Goal: Check status: Check status

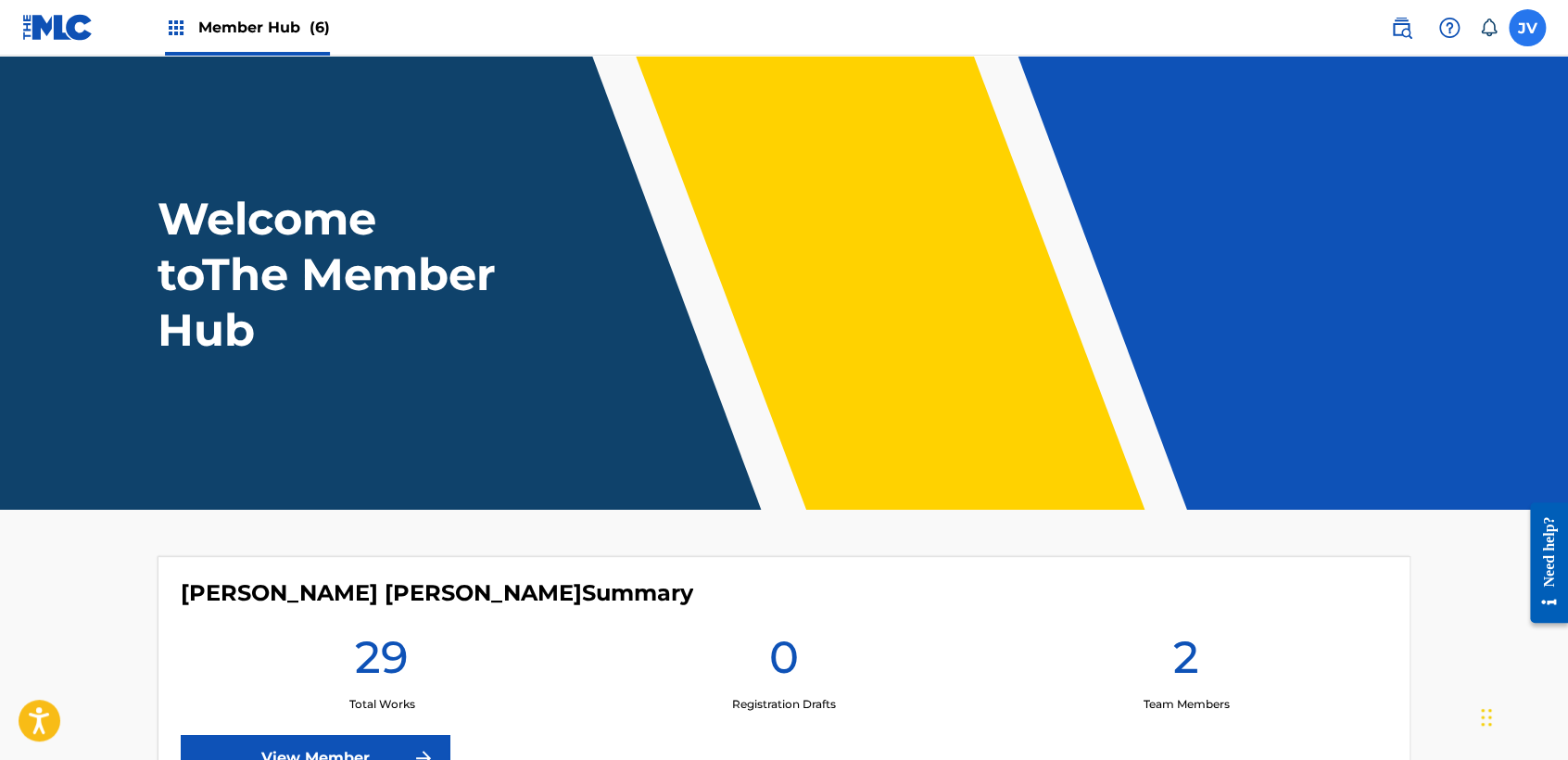
click at [1521, 35] on label at bounding box center [1528, 28] width 37 height 37
click at [1528, 28] on input "JV [PERSON_NAME] [PERSON_NAME] [EMAIL_ADDRESS][DOMAIN_NAME] Notification Prefer…" at bounding box center [1528, 28] width 0 height 0
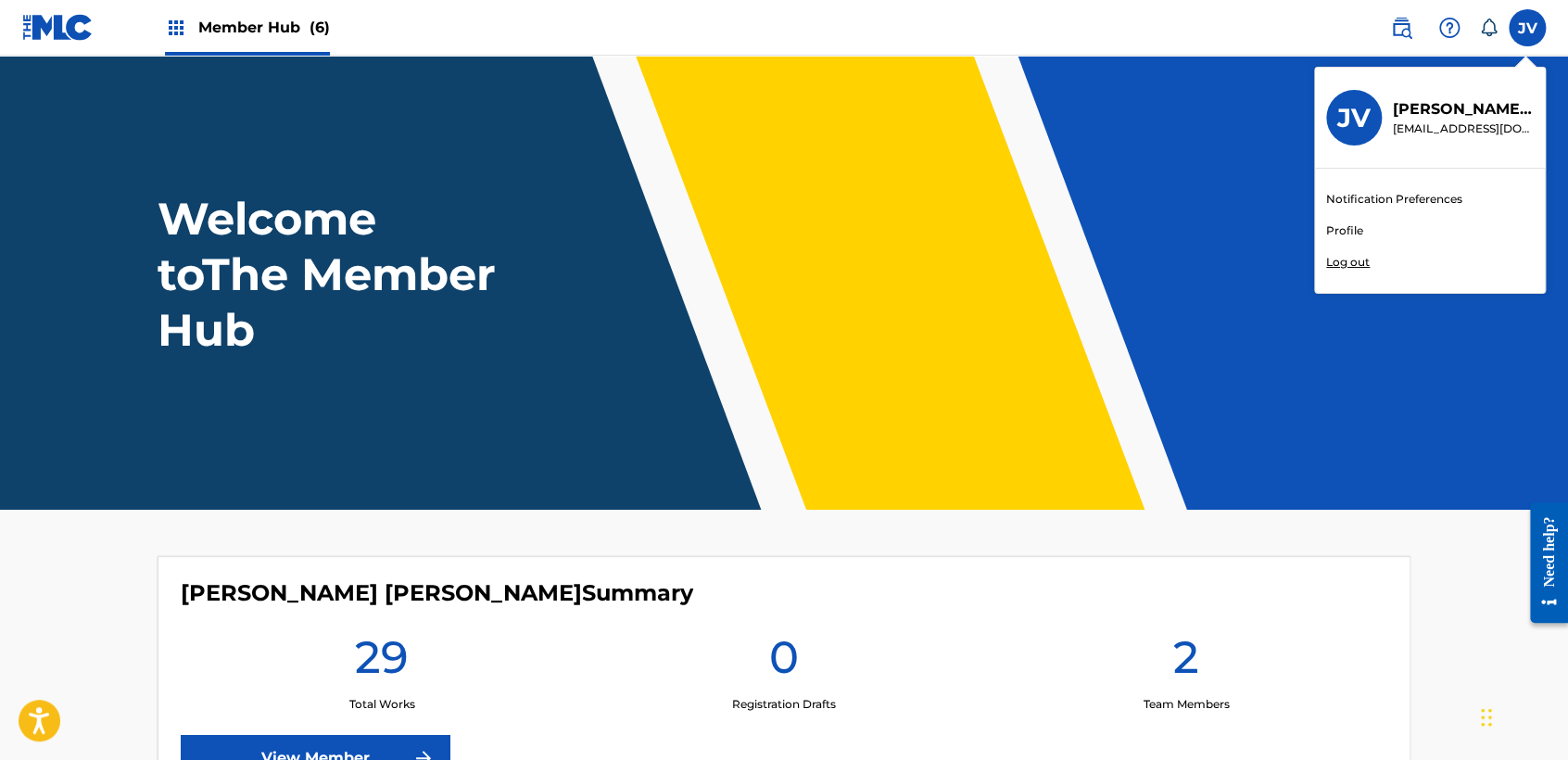
click at [1342, 265] on p "Log out" at bounding box center [1348, 262] width 43 height 17
click at [1528, 28] on input "JV [PERSON_NAME] [PERSON_NAME] [EMAIL_ADDRESS][DOMAIN_NAME] Notification Prefer…" at bounding box center [1528, 28] width 0 height 0
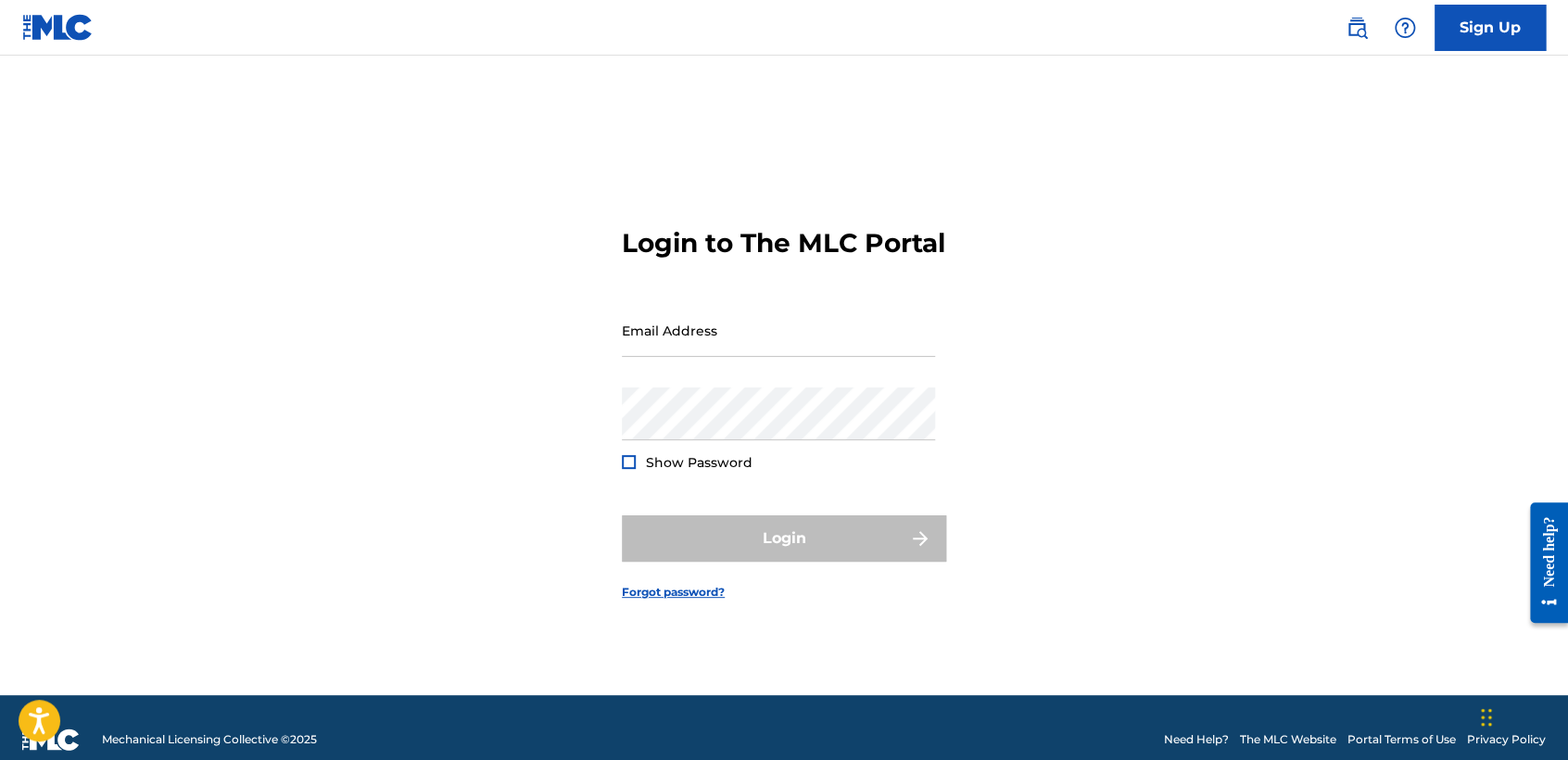
type input "[EMAIL_ADDRESS][DOMAIN_NAME]"
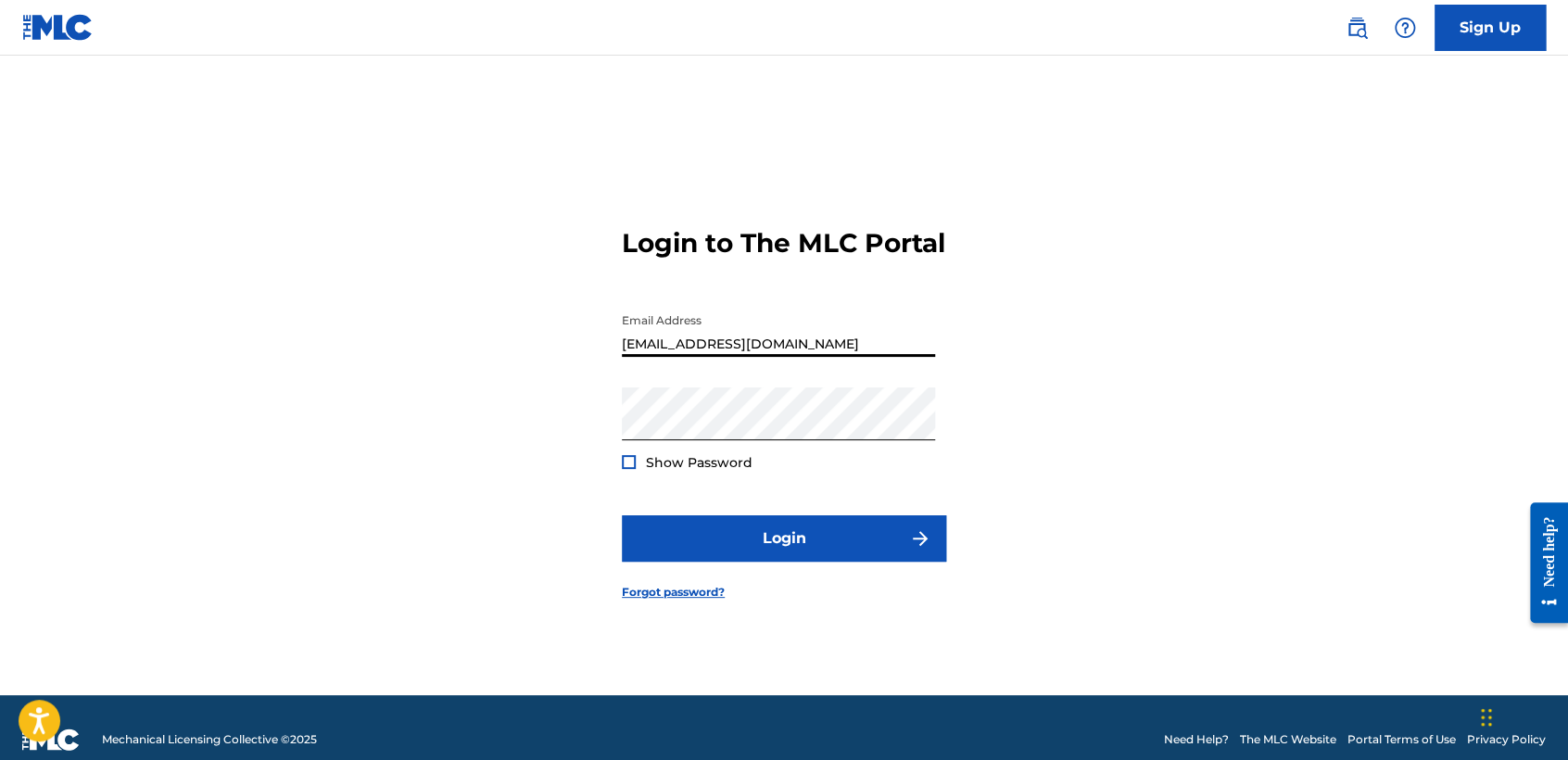
drag, startPoint x: 897, startPoint y: 346, endPoint x: 379, endPoint y: 392, distance: 520.0
click at [377, 392] on div "Login to The MLC Portal Email Address [EMAIL_ADDRESS][DOMAIN_NAME] Password Sho…" at bounding box center [784, 398] width 1298 height 593
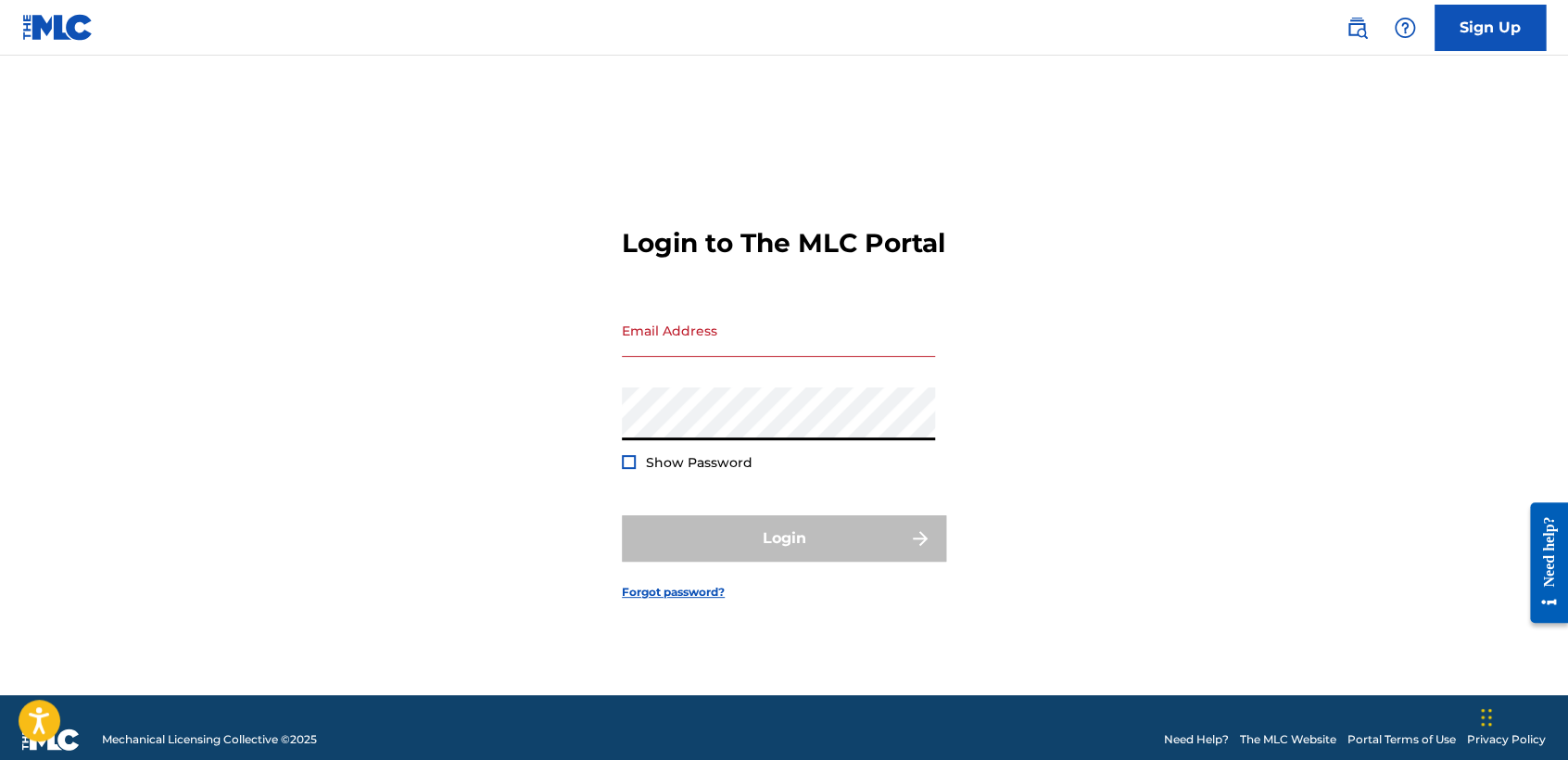
click at [579, 424] on div "Login to The MLC Portal Email Address Password Show Password Login Forgot passw…" at bounding box center [784, 398] width 1298 height 593
click at [631, 335] on input "Email Address" at bounding box center [779, 330] width 314 height 53
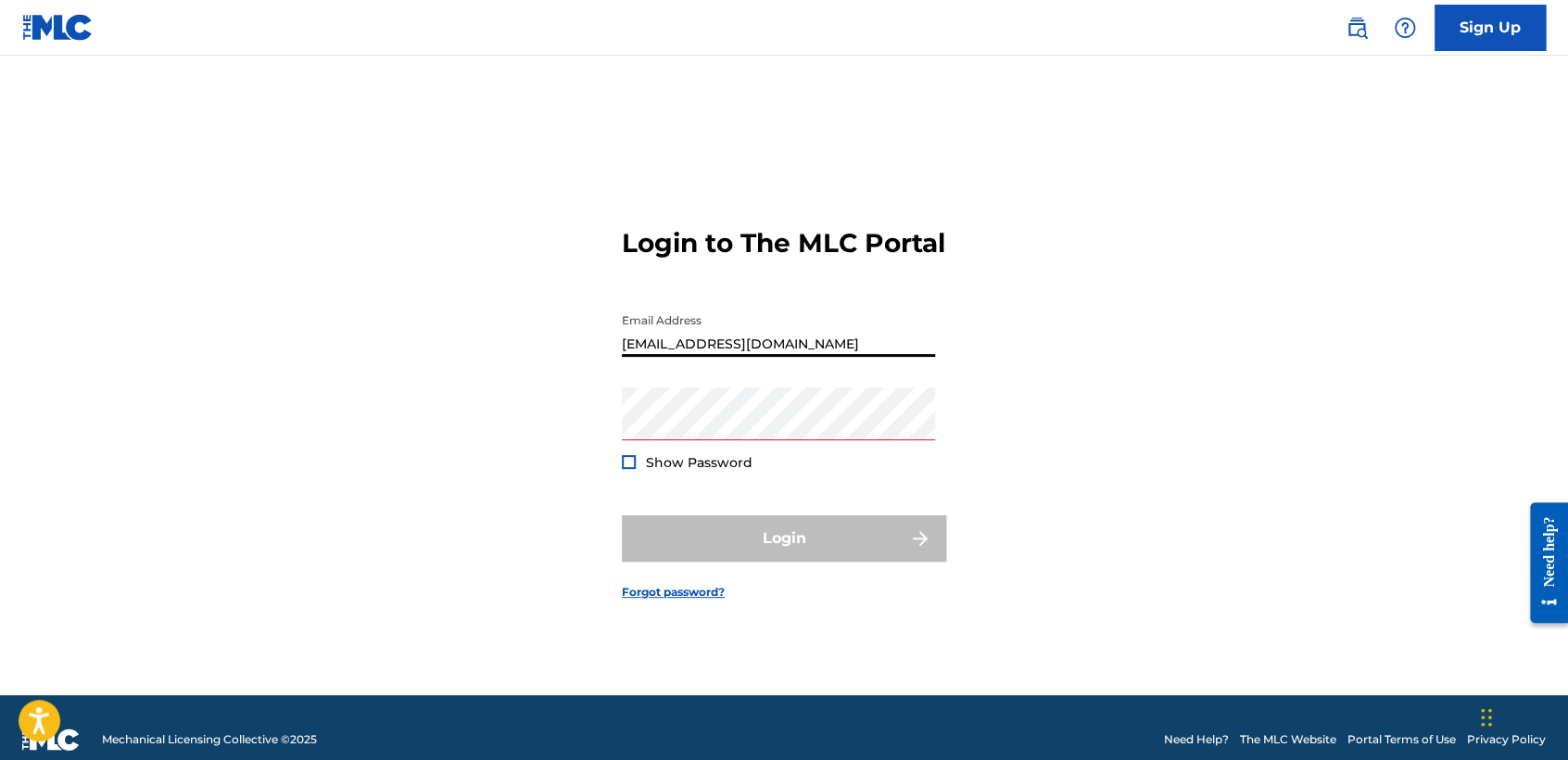
type input "[EMAIL_ADDRESS][DOMAIN_NAME]"
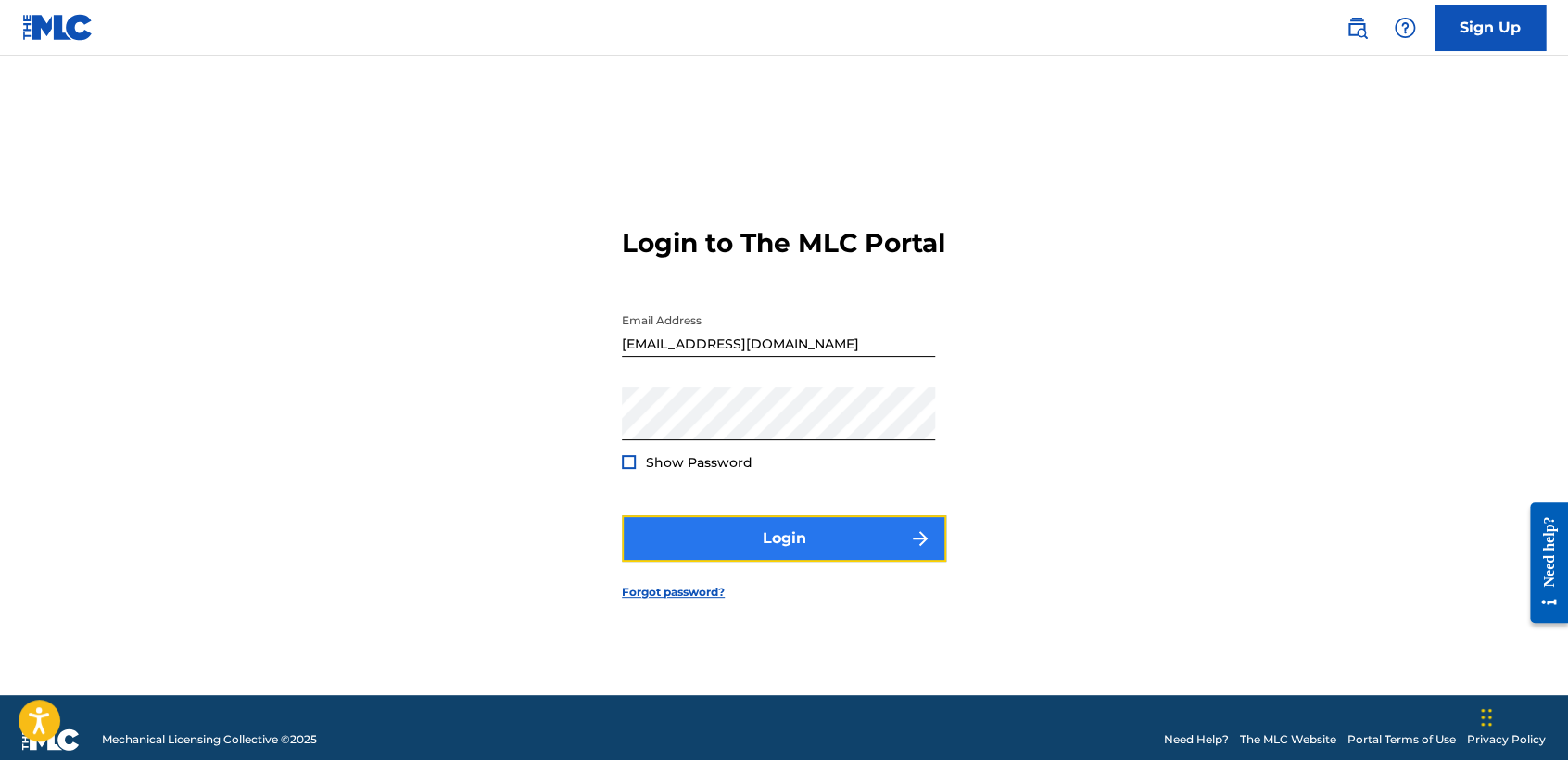
click at [791, 545] on button "Login" at bounding box center [784, 538] width 324 height 46
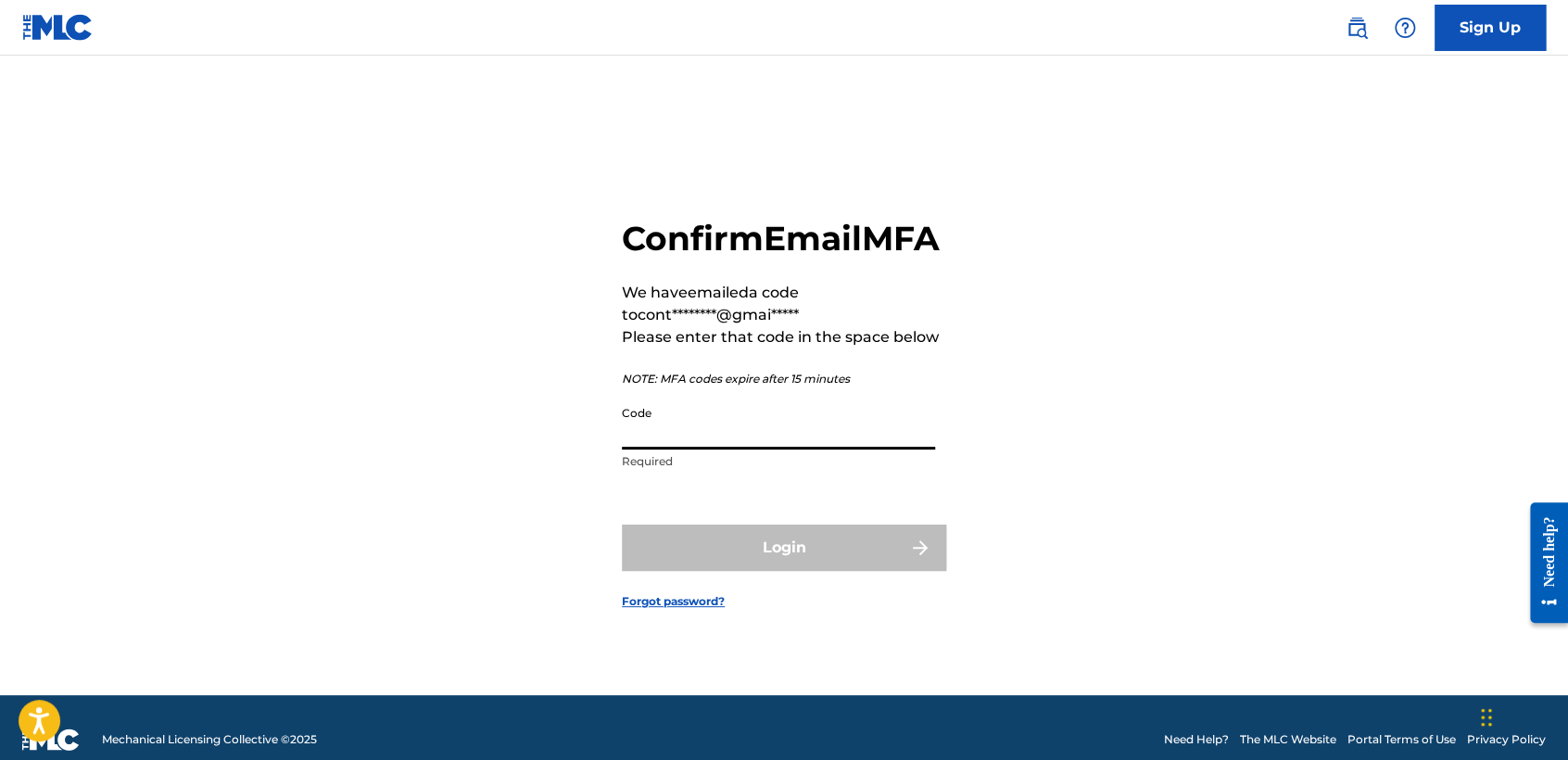
click at [792, 447] on input "Code" at bounding box center [779, 423] width 314 height 53
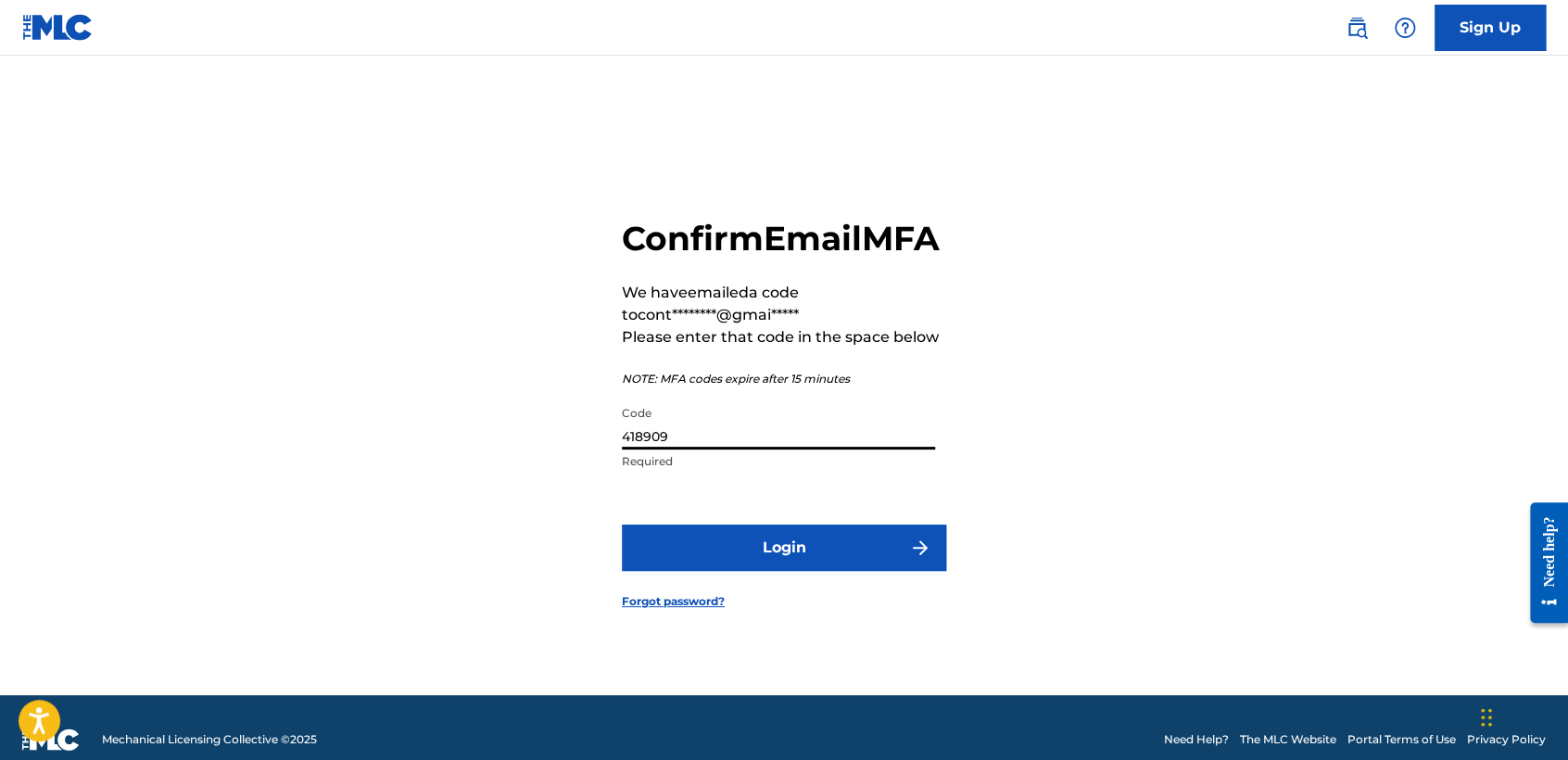
type input "418909"
click at [622, 524] on button "Login" at bounding box center [784, 547] width 324 height 46
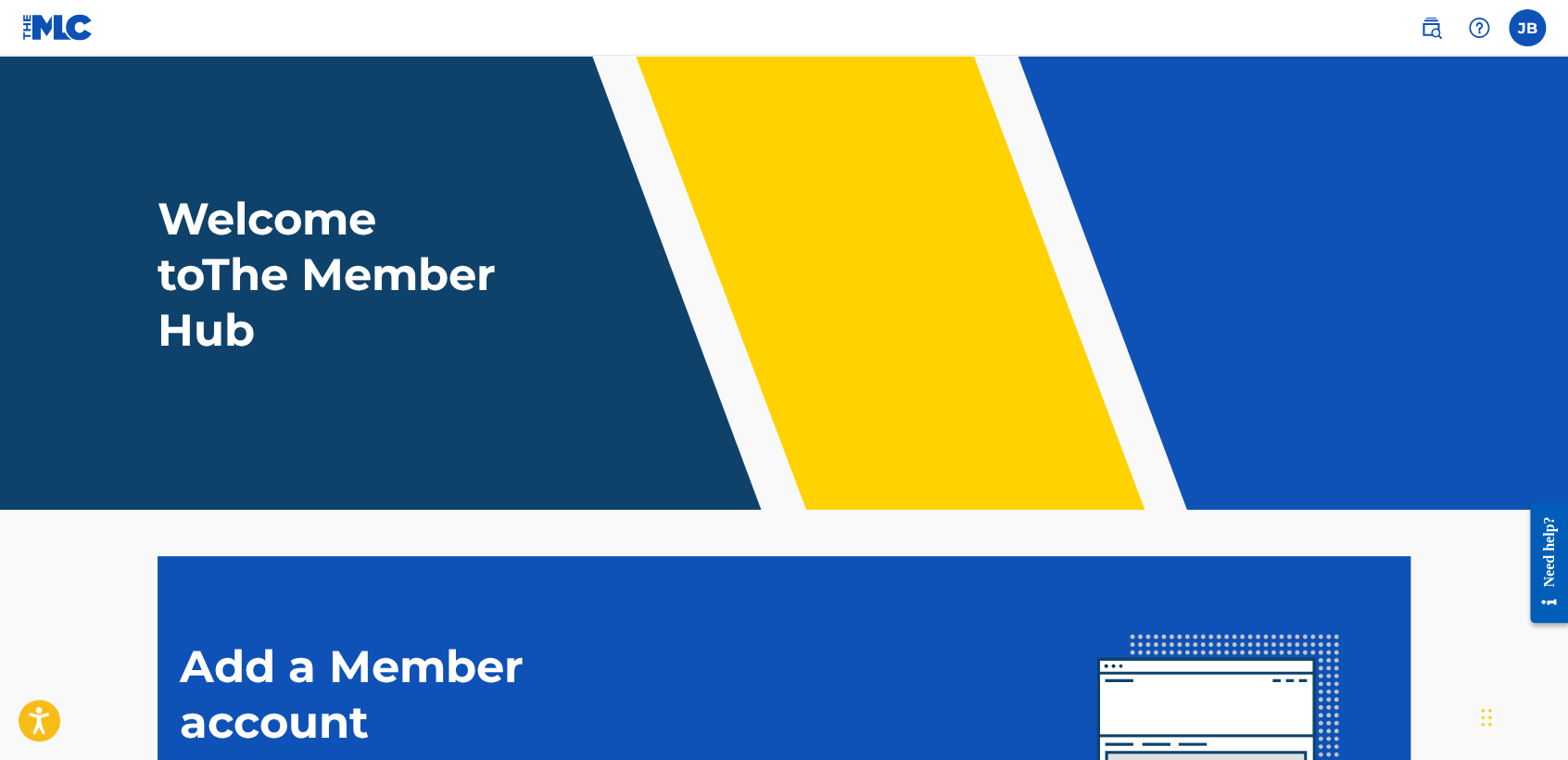
click at [1555, 26] on nav "JB JB Josue Balderrama Carreño contactojb10@gmail.com Notification Preferences …" at bounding box center [784, 28] width 1568 height 55
click at [1522, 28] on label at bounding box center [1528, 28] width 37 height 37
click at [1528, 28] on input "JB Josue Balderrama Carreño contactojb10@gmail.com Notification Preferences Pro…" at bounding box center [1528, 28] width 0 height 0
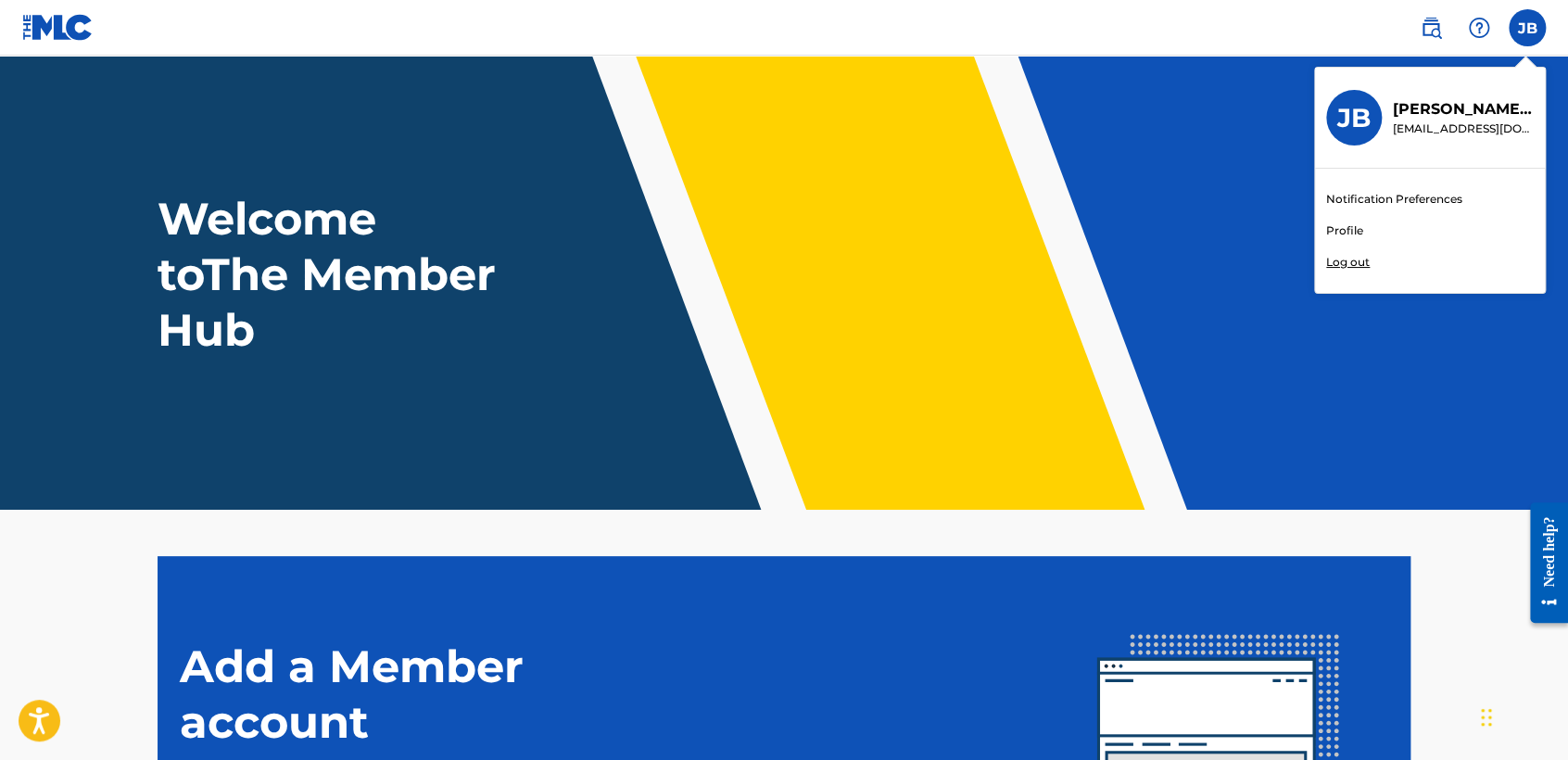
click at [1335, 231] on link "Profile" at bounding box center [1345, 231] width 37 height 17
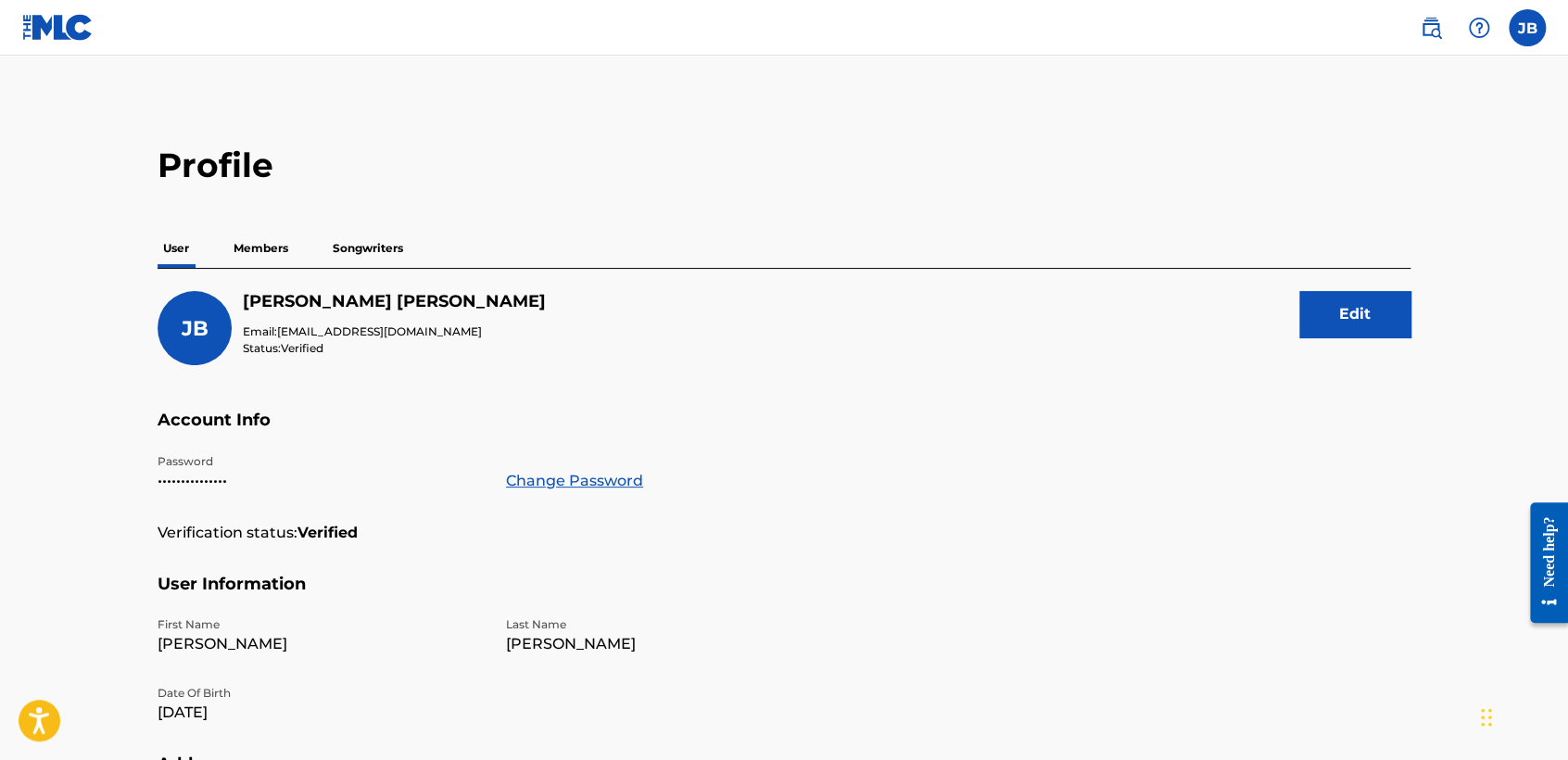
click at [301, 256] on div "User Members Songwriters" at bounding box center [784, 247] width 1253 height 38
click at [289, 251] on p "Members" at bounding box center [260, 247] width 66 height 38
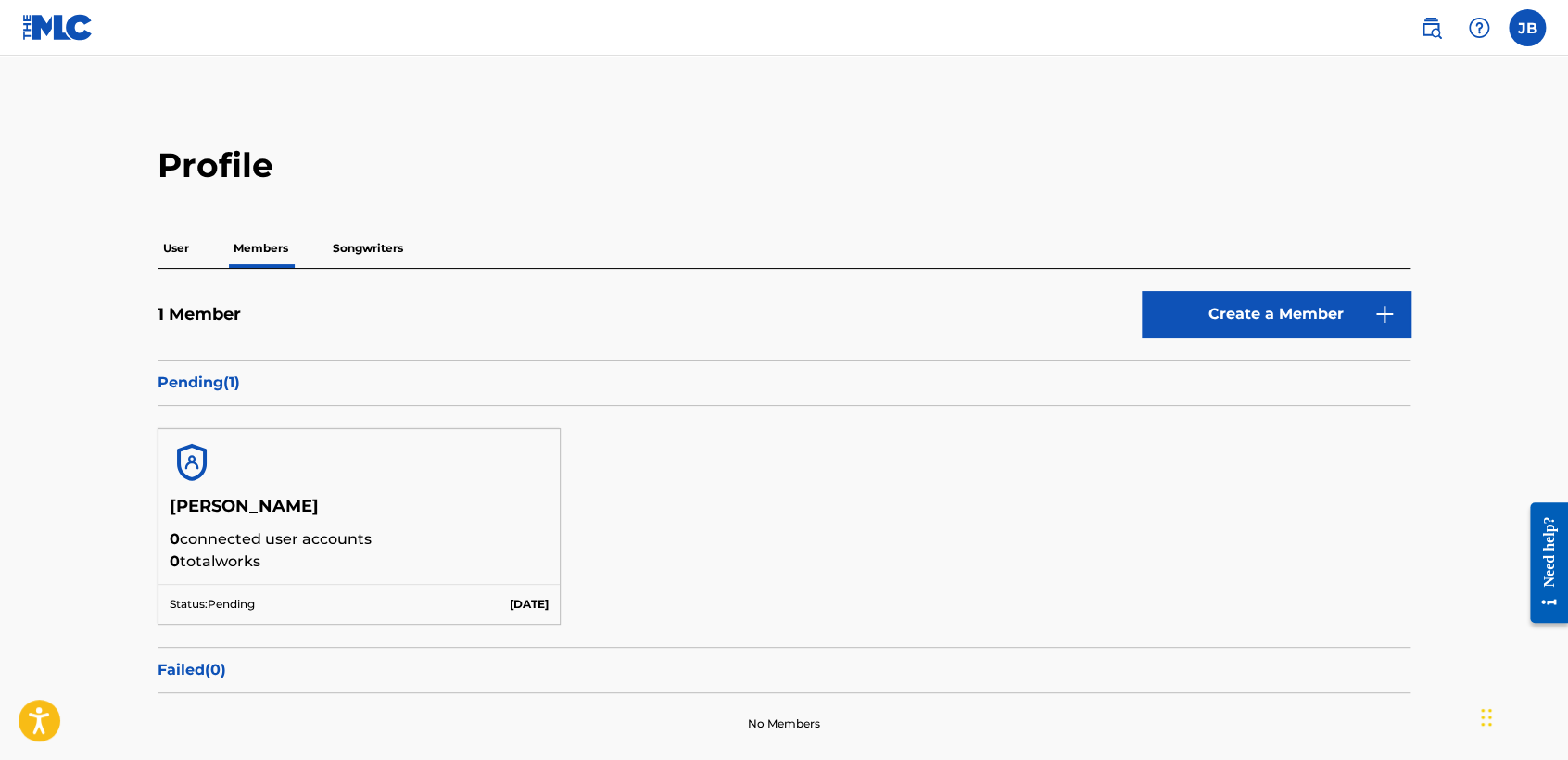
click at [361, 249] on p "Songwriters" at bounding box center [368, 247] width 82 height 38
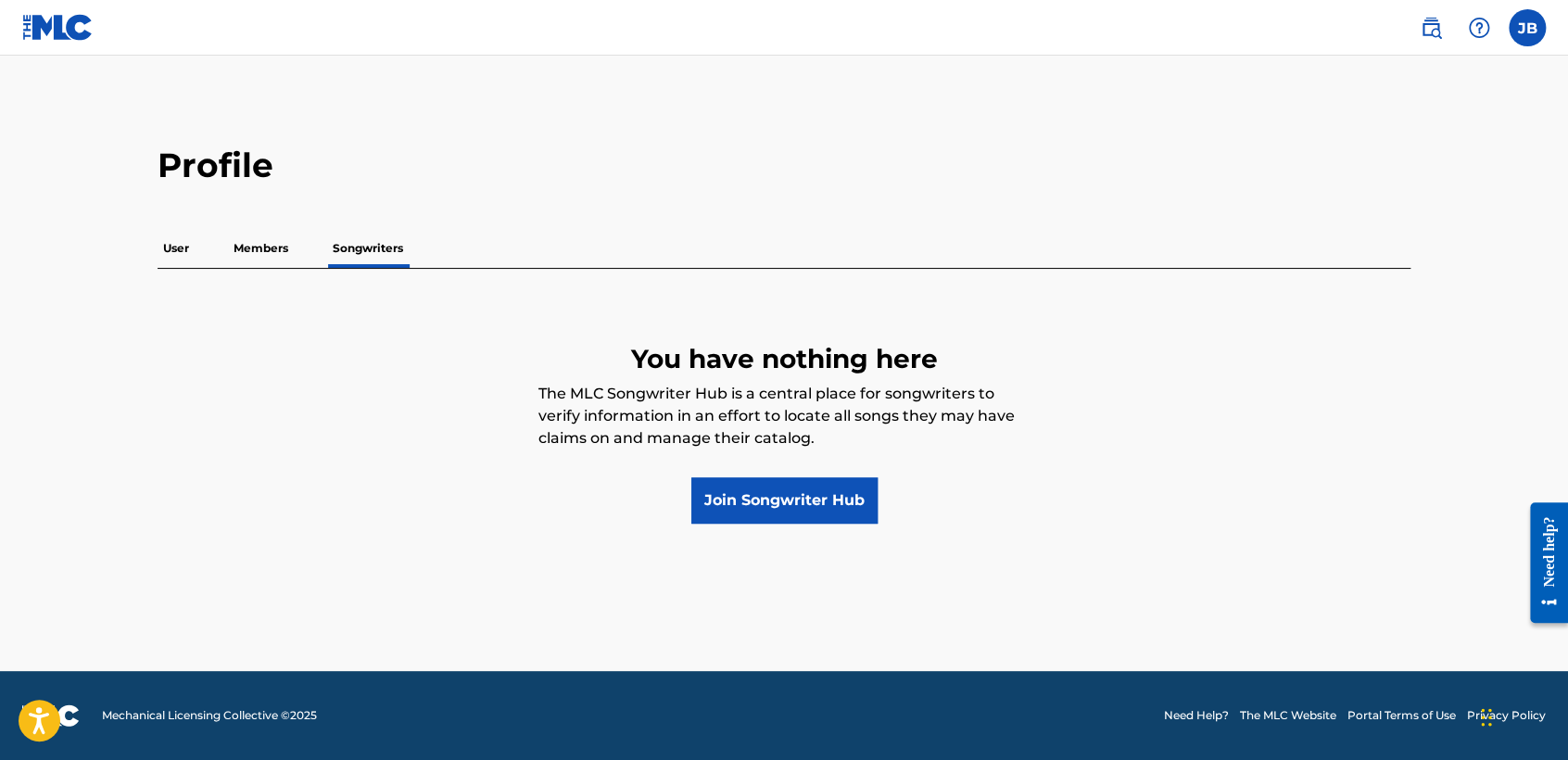
click at [274, 239] on p "Members" at bounding box center [260, 247] width 66 height 38
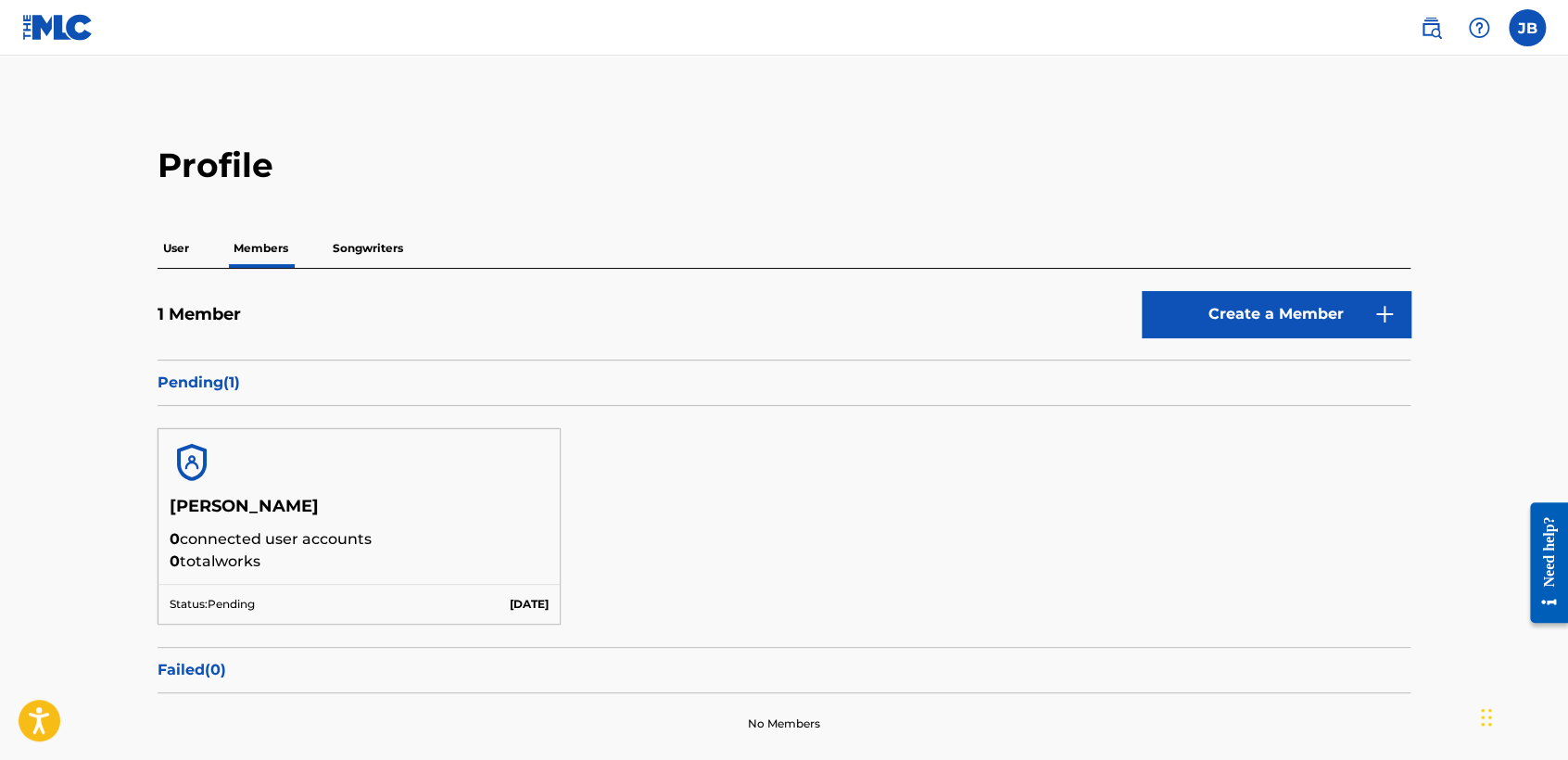
scroll to position [103, 0]
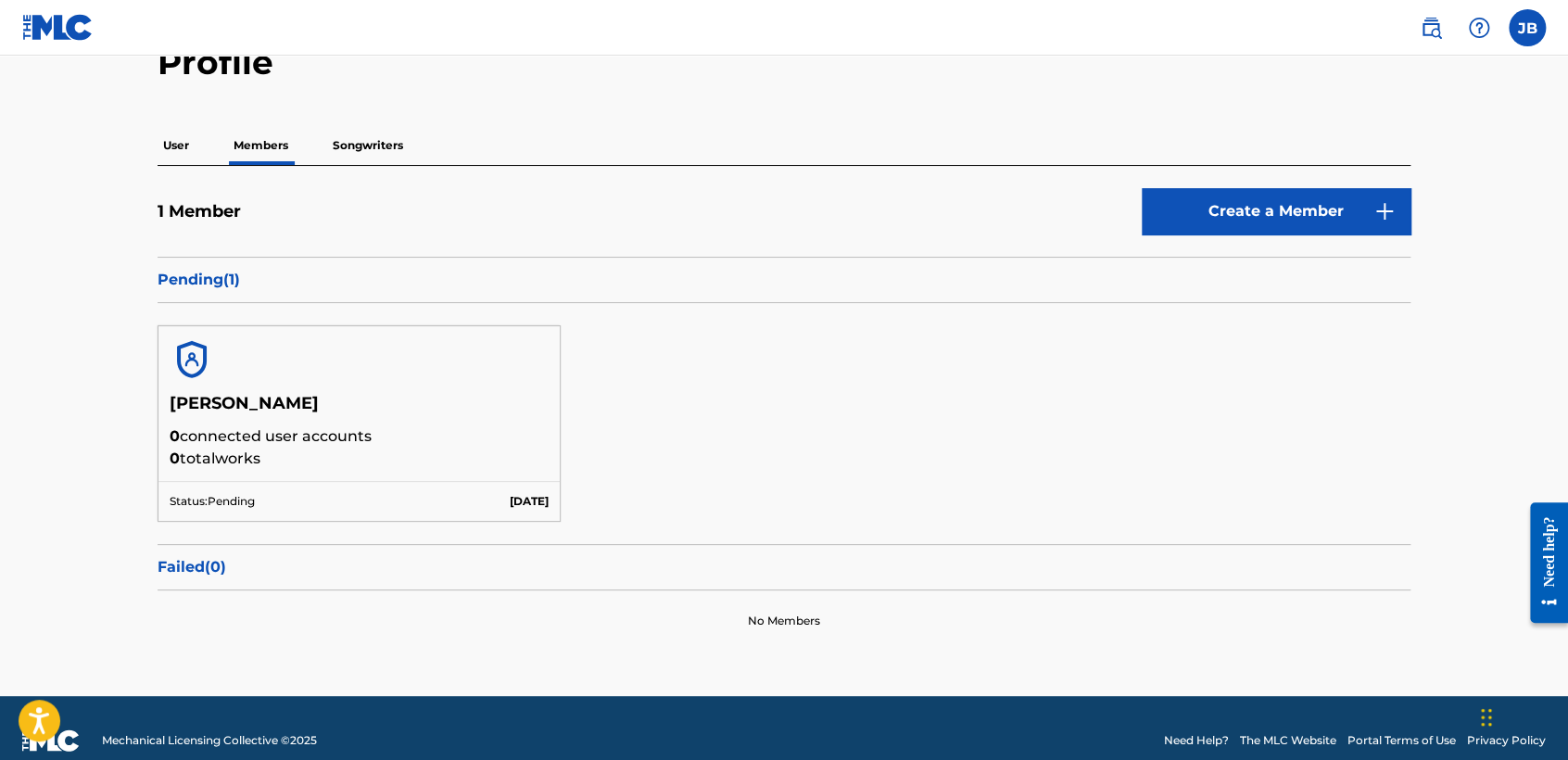
click at [173, 137] on p "User" at bounding box center [177, 145] width 37 height 38
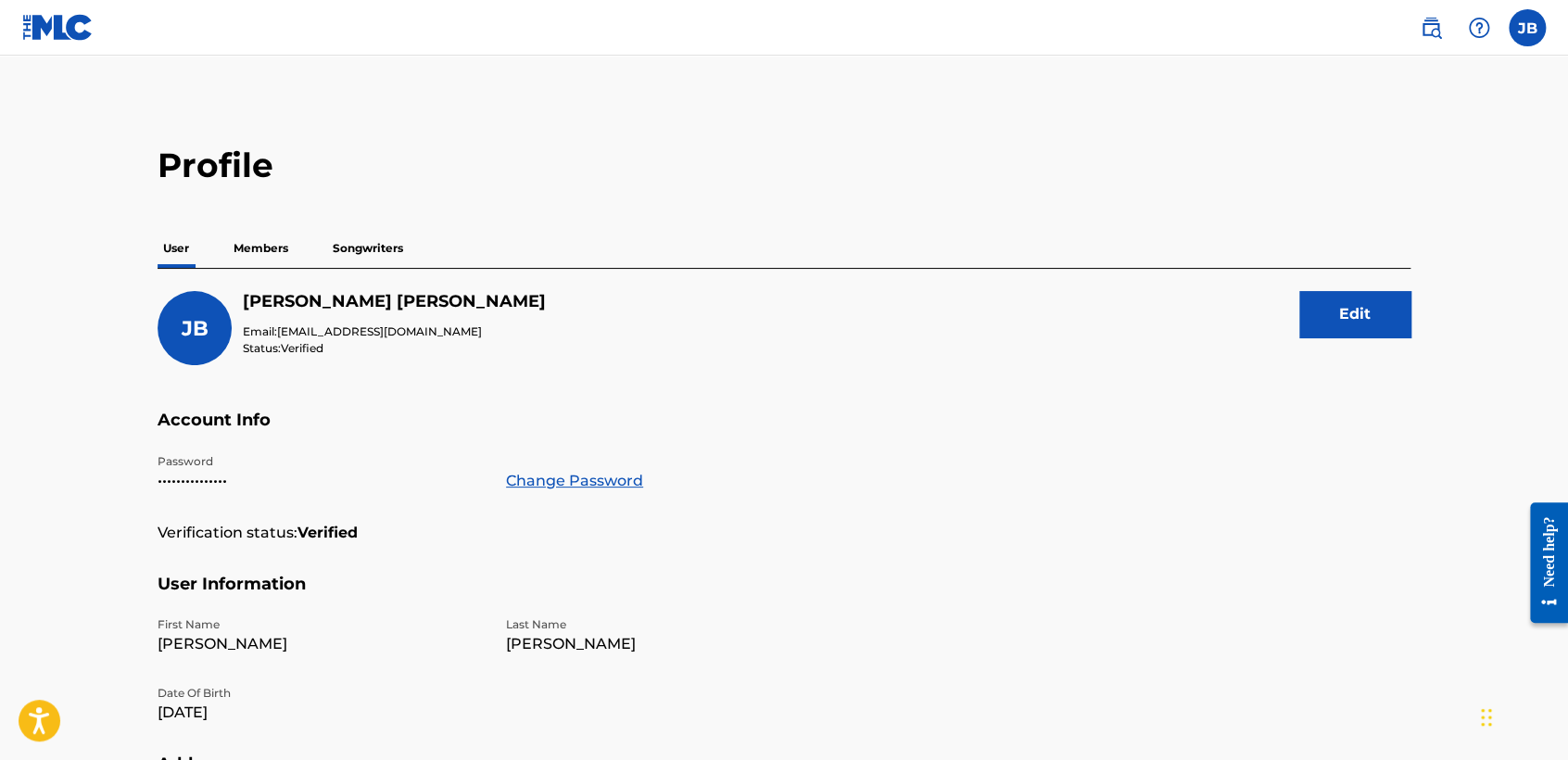
click at [45, 34] on img at bounding box center [58, 27] width 71 height 27
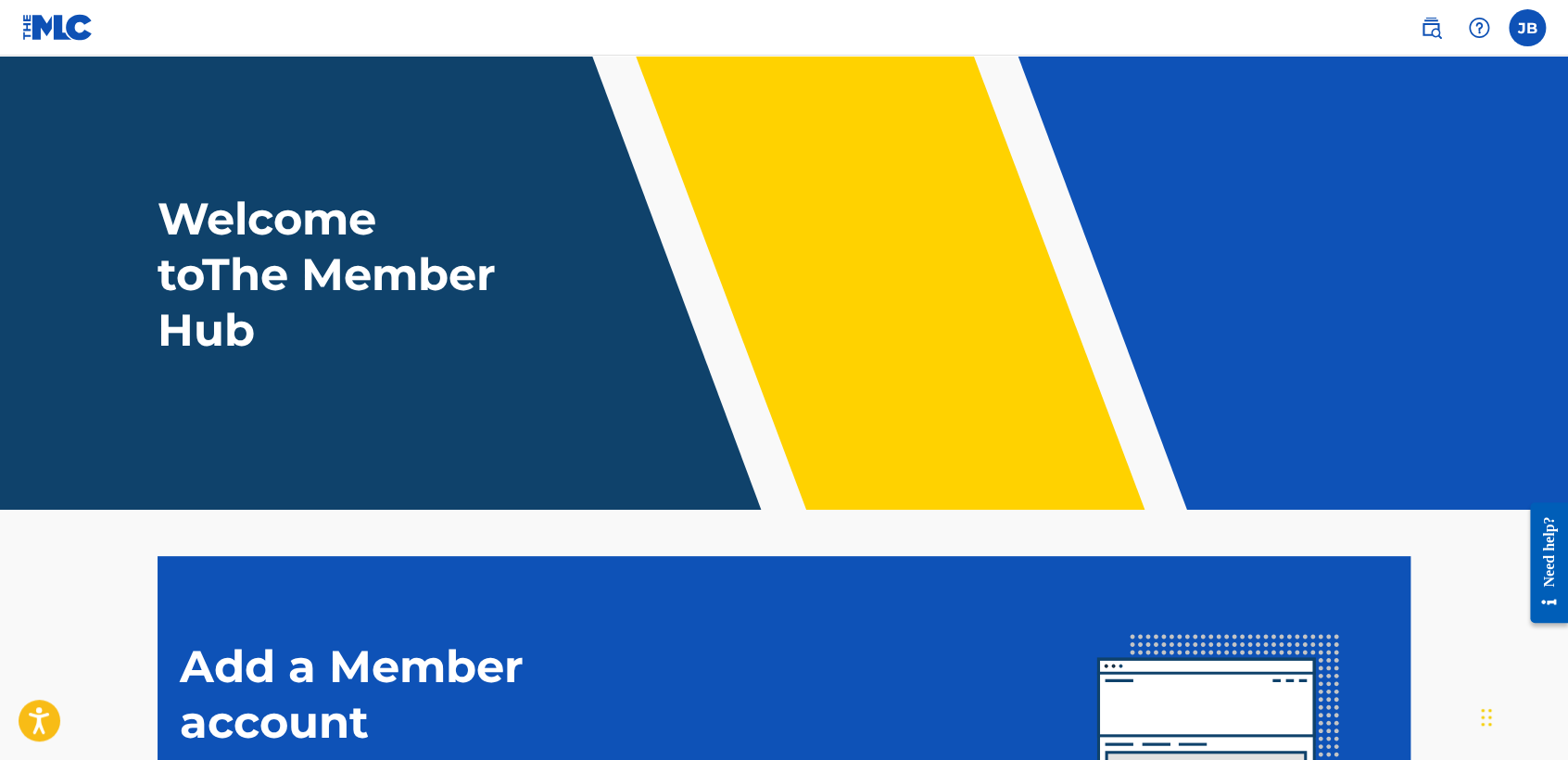
click at [67, 22] on img at bounding box center [58, 27] width 71 height 27
click at [46, 34] on img at bounding box center [58, 27] width 71 height 27
click at [117, 55] on header "Welcome to The Member Hub" at bounding box center [784, 282] width 1568 height 454
click at [68, 30] on img at bounding box center [58, 27] width 71 height 27
click at [50, 37] on img at bounding box center [58, 27] width 71 height 27
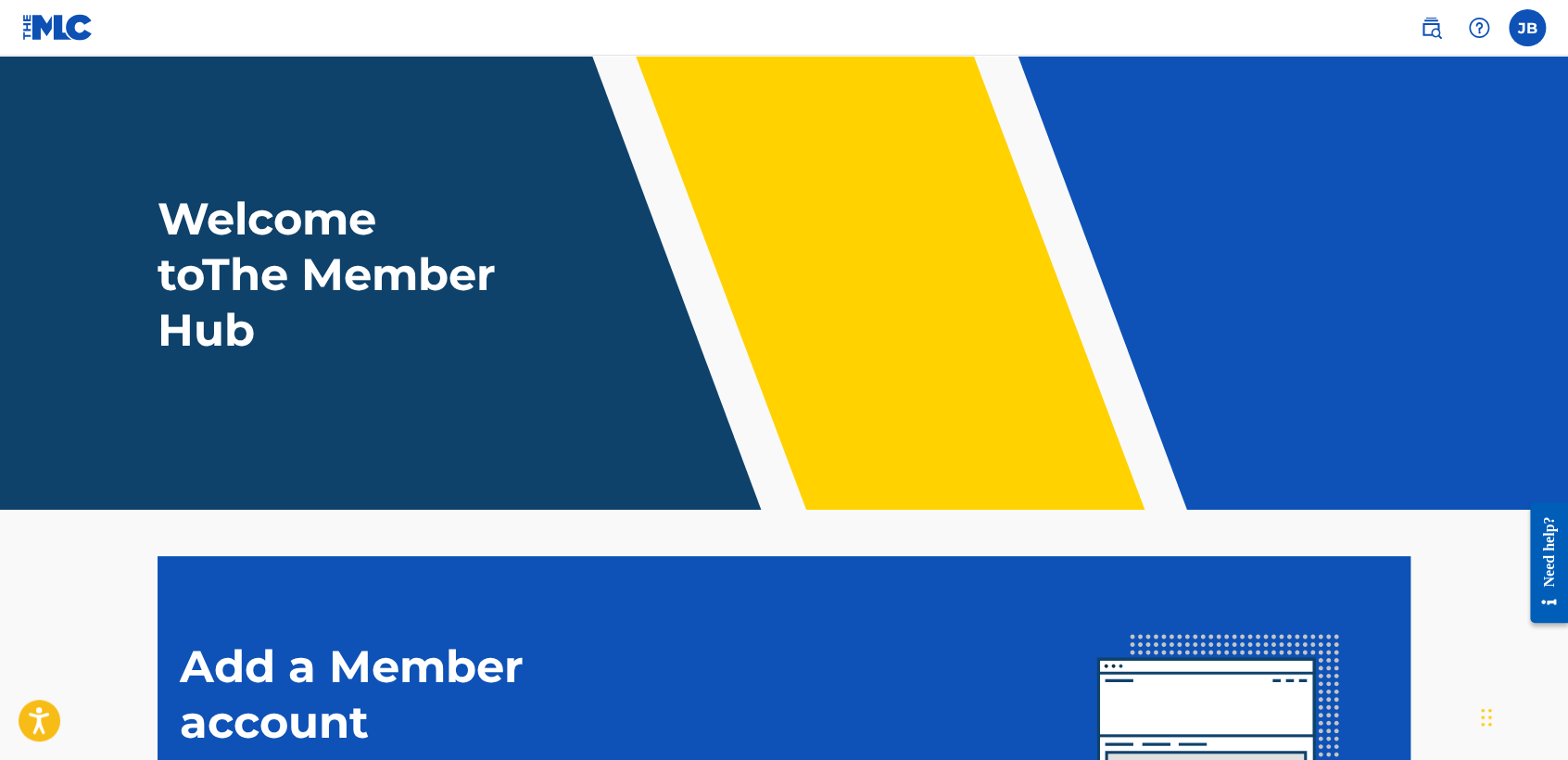
click at [52, 34] on img at bounding box center [58, 27] width 71 height 27
click at [1519, 34] on label at bounding box center [1528, 28] width 37 height 37
click at [1528, 28] on input "JB Josue Balderrama Carreño contactojb10@gmail.com Notification Preferences Pro…" at bounding box center [1528, 28] width 0 height 0
click at [927, 133] on header "Welcome to The Member Hub" at bounding box center [784, 282] width 1568 height 454
click at [53, 27] on img at bounding box center [58, 27] width 71 height 27
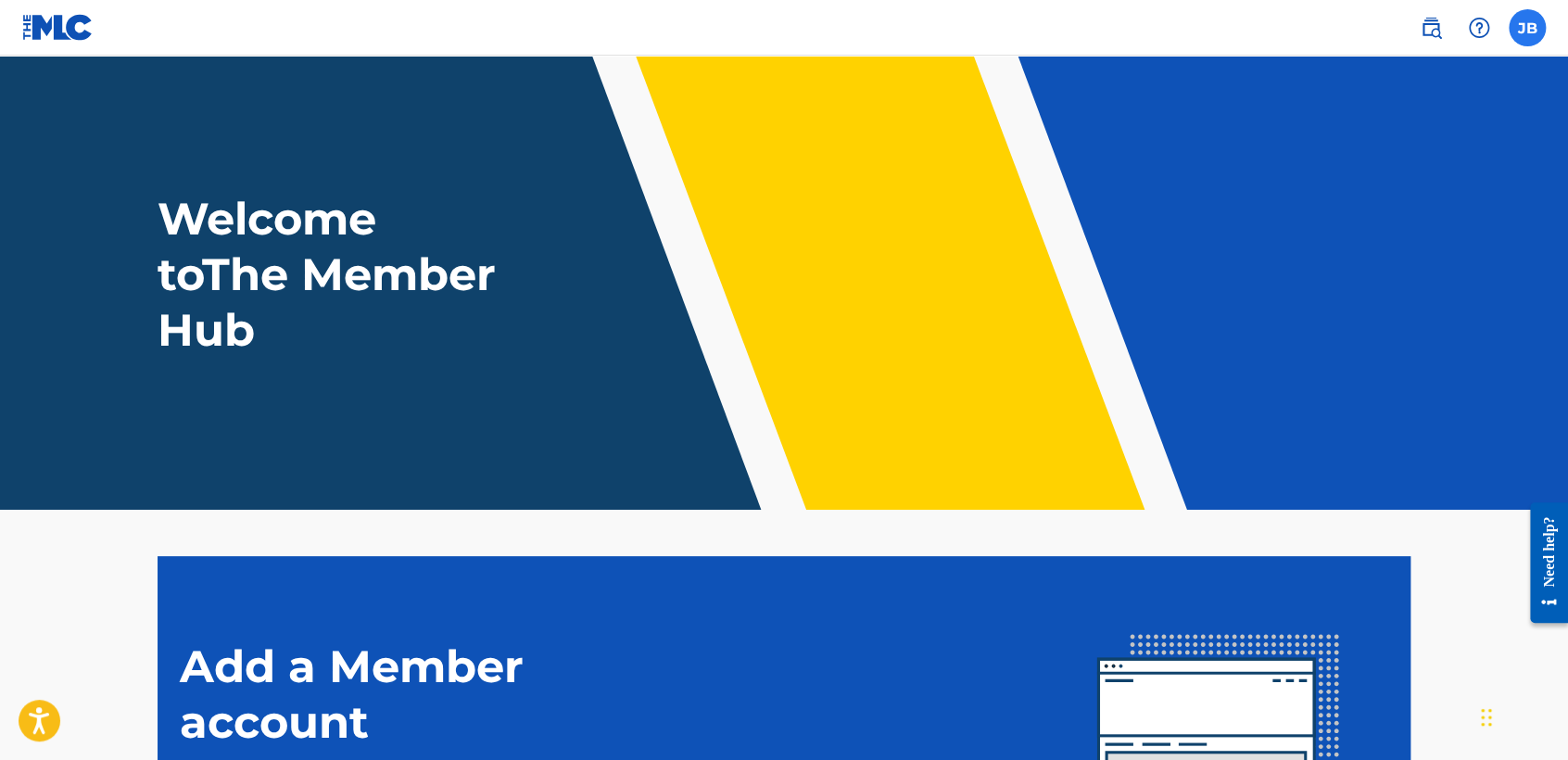
click at [1529, 33] on label at bounding box center [1528, 28] width 37 height 37
click at [1528, 28] on input "JB Josue Balderrama Carreño contactojb10@gmail.com Notification Preferences Pro…" at bounding box center [1528, 28] width 0 height 0
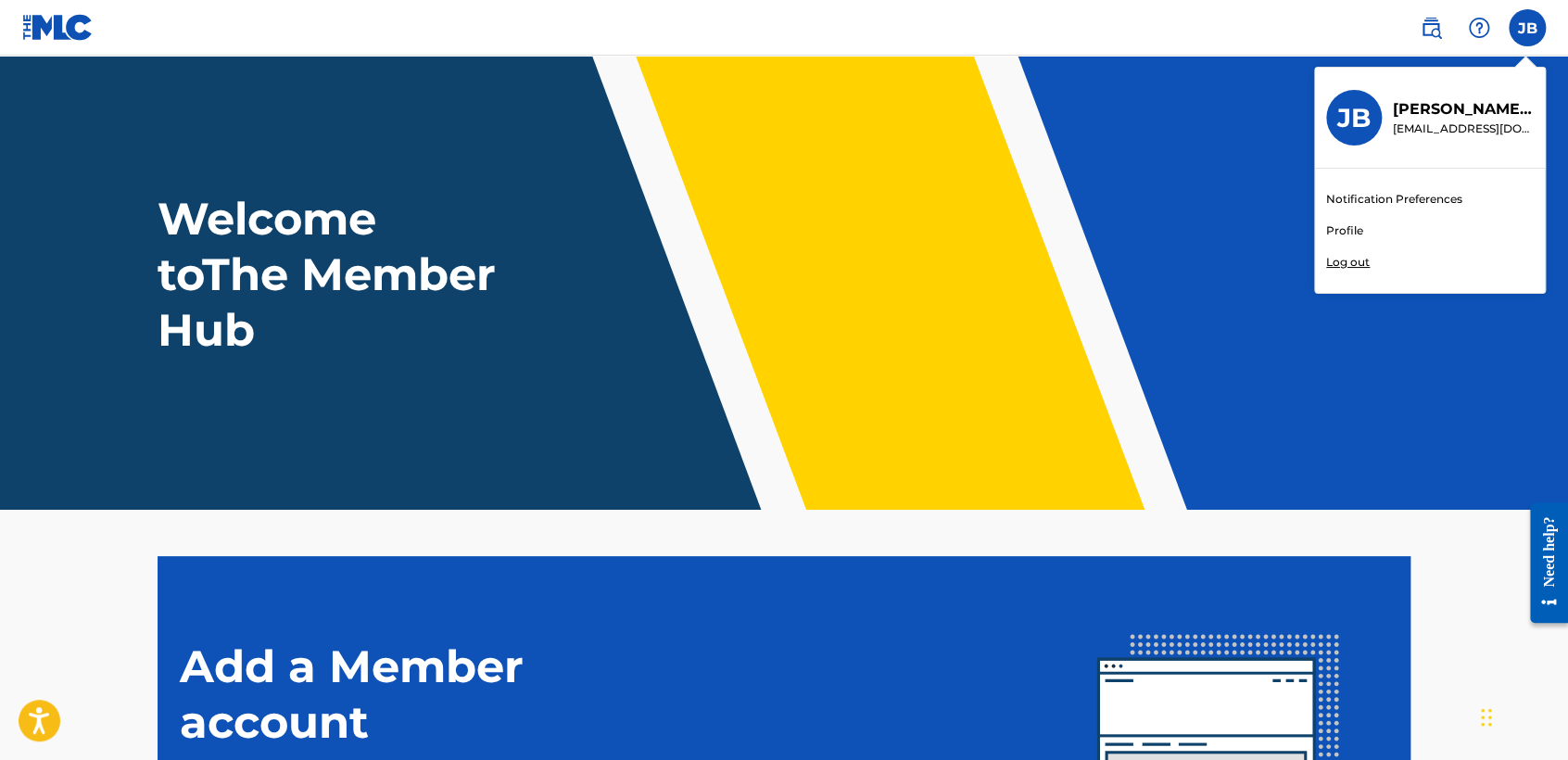
click at [1336, 226] on link "Profile" at bounding box center [1345, 231] width 37 height 17
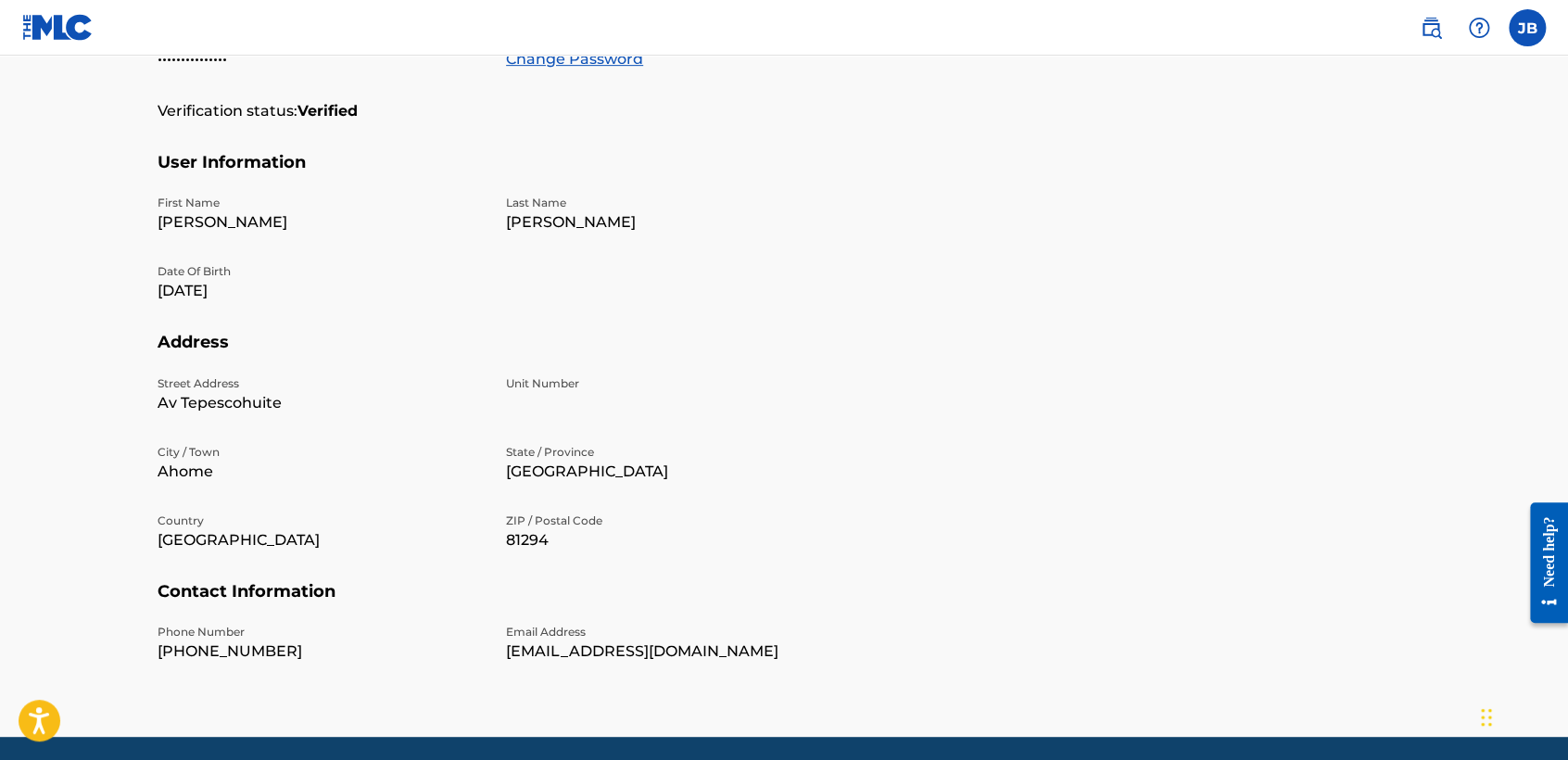
scroll to position [487, 0]
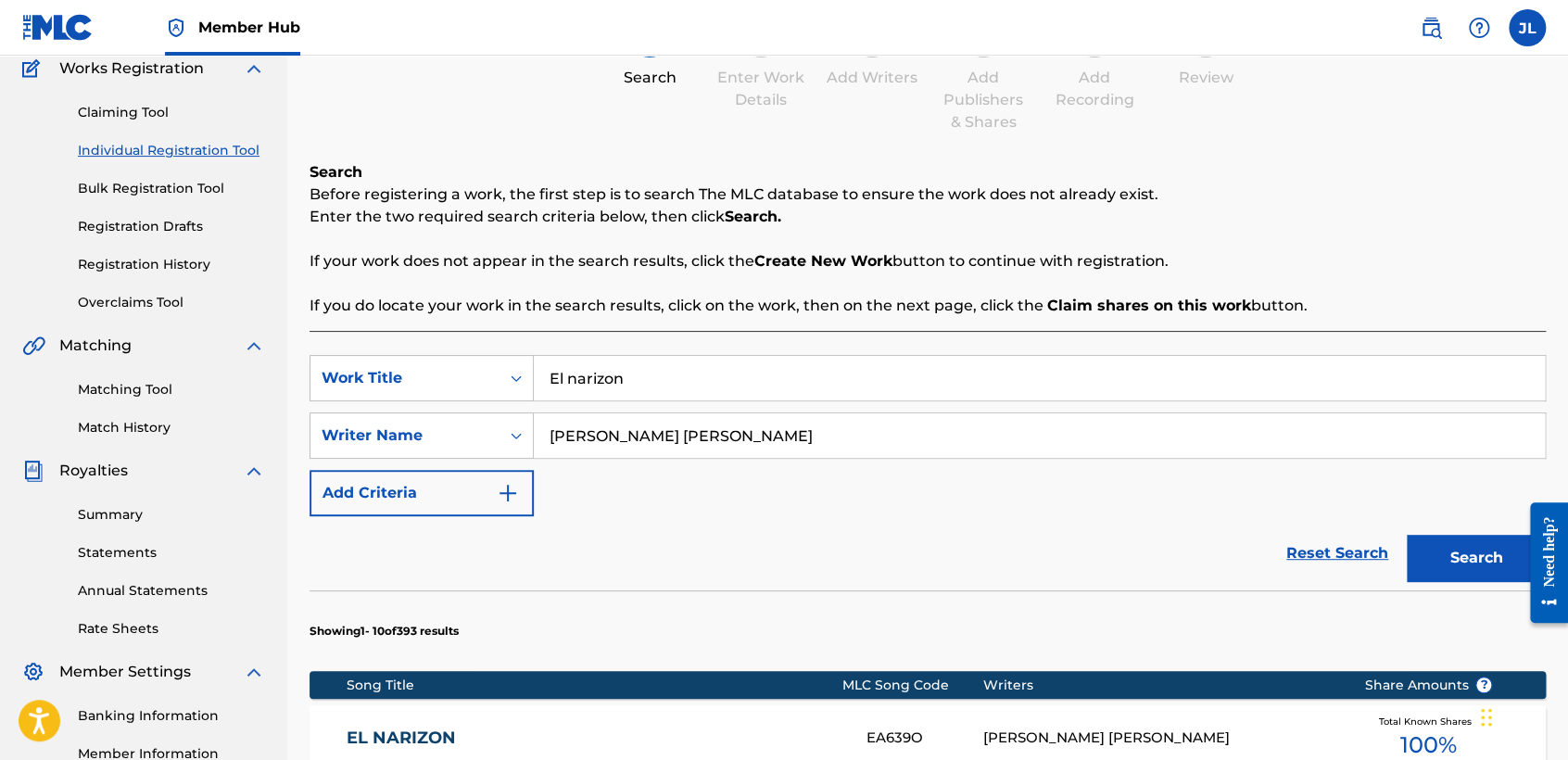
click at [60, 24] on img at bounding box center [58, 27] width 71 height 27
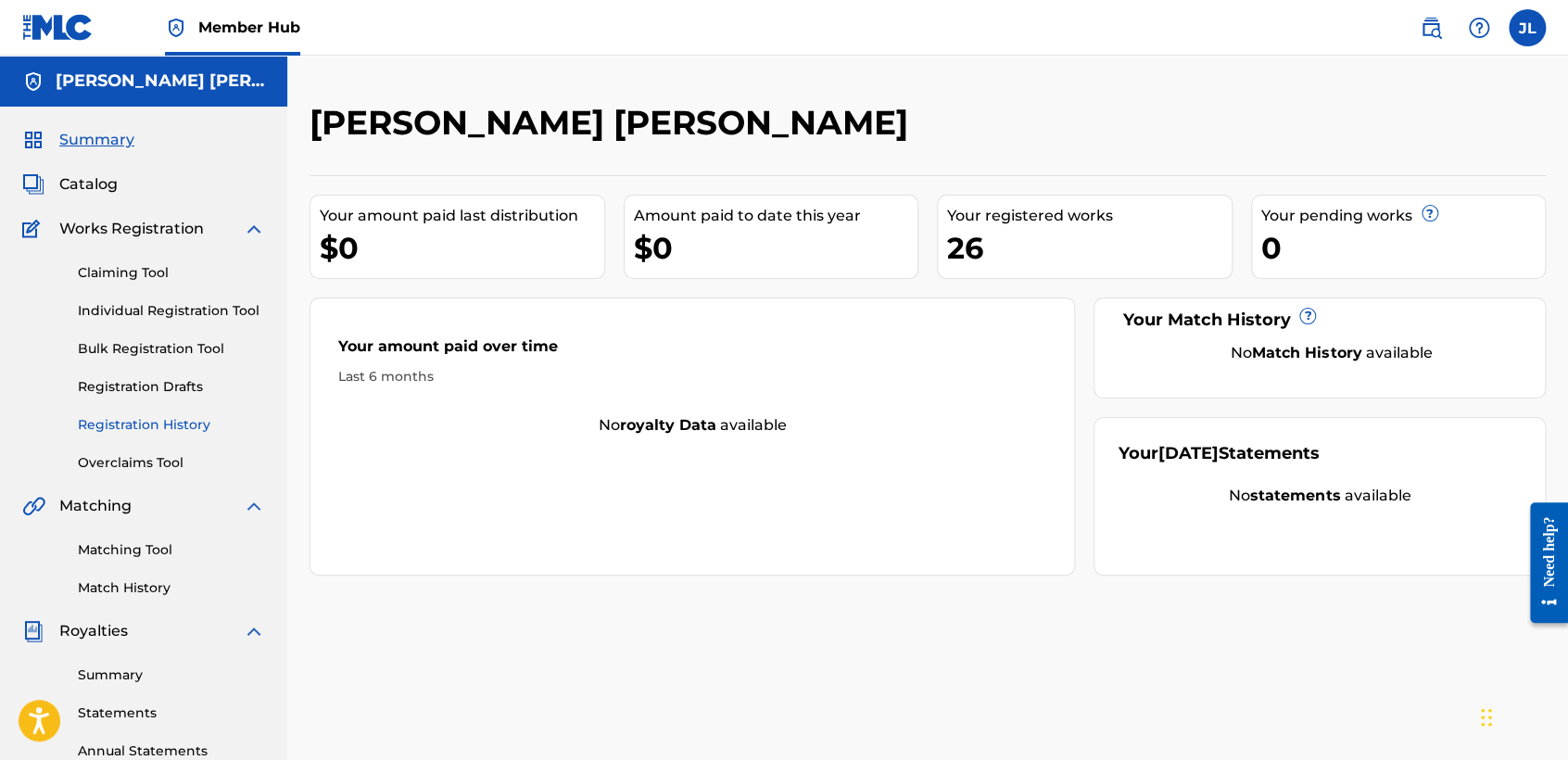
click at [160, 416] on link "Registration History" at bounding box center [172, 425] width 187 height 20
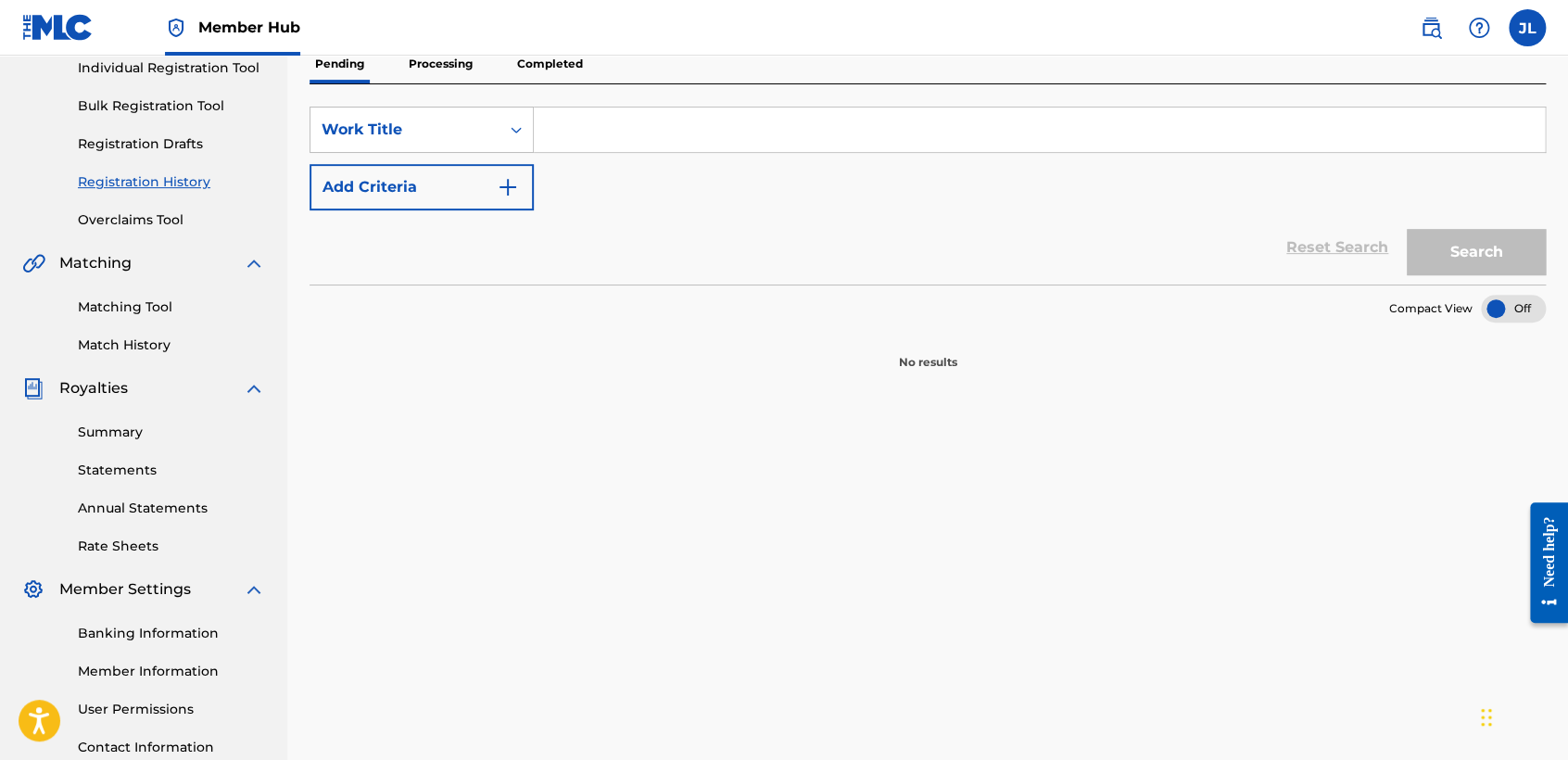
scroll to position [206, 0]
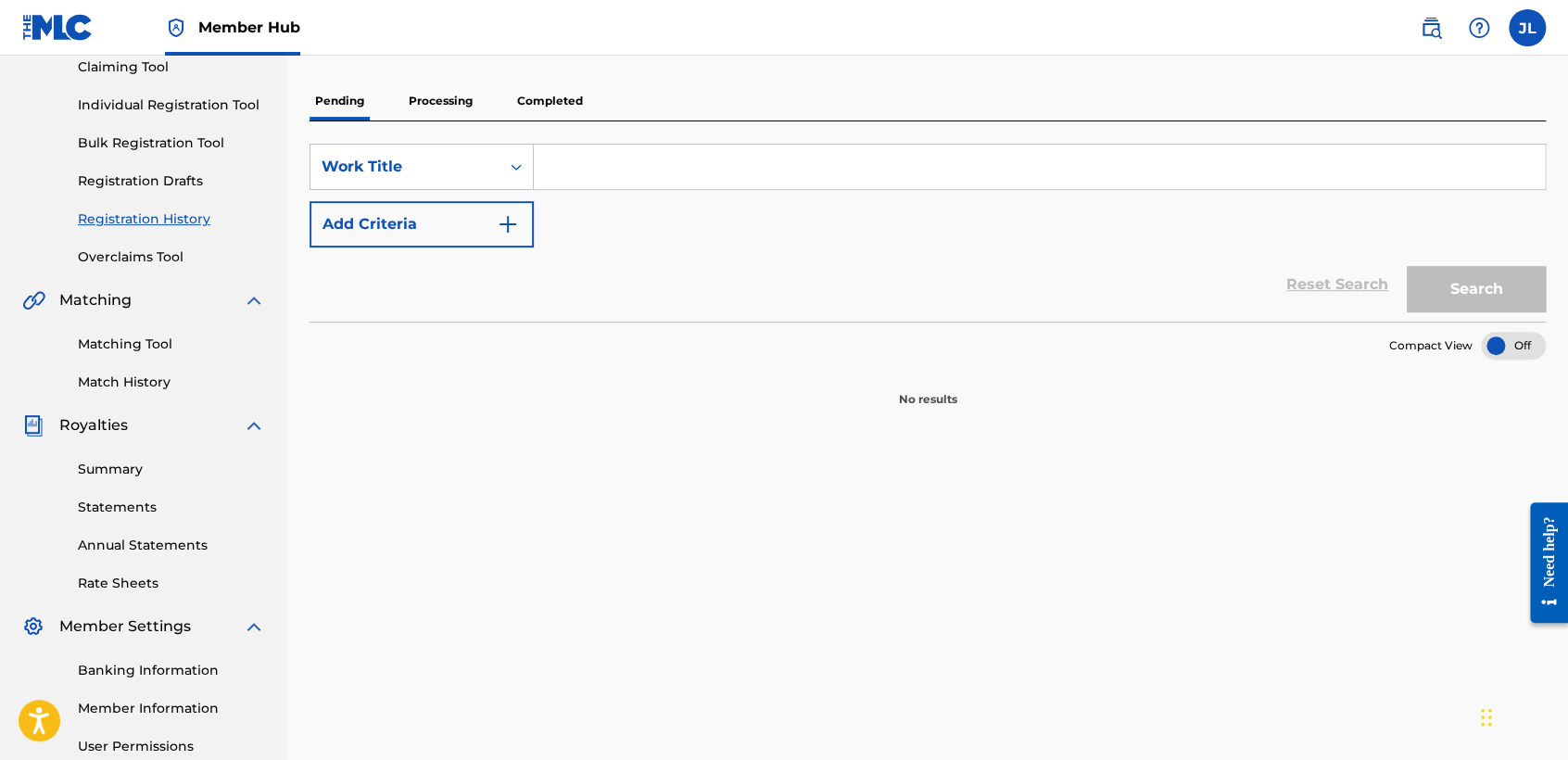
click at [460, 104] on p "Processing" at bounding box center [441, 101] width 75 height 38
